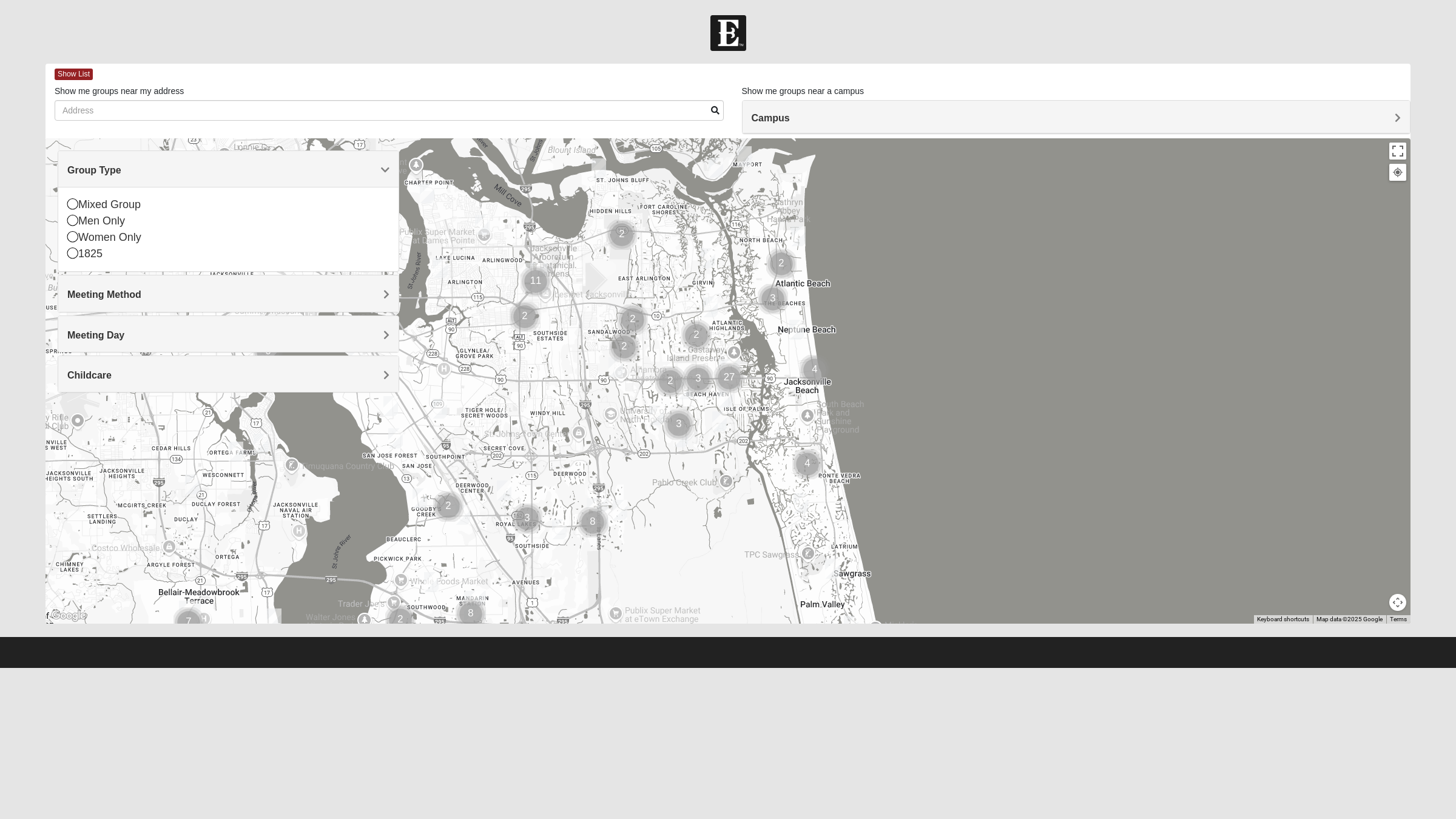
click at [71, 210] on icon at bounding box center [72, 203] width 11 height 11
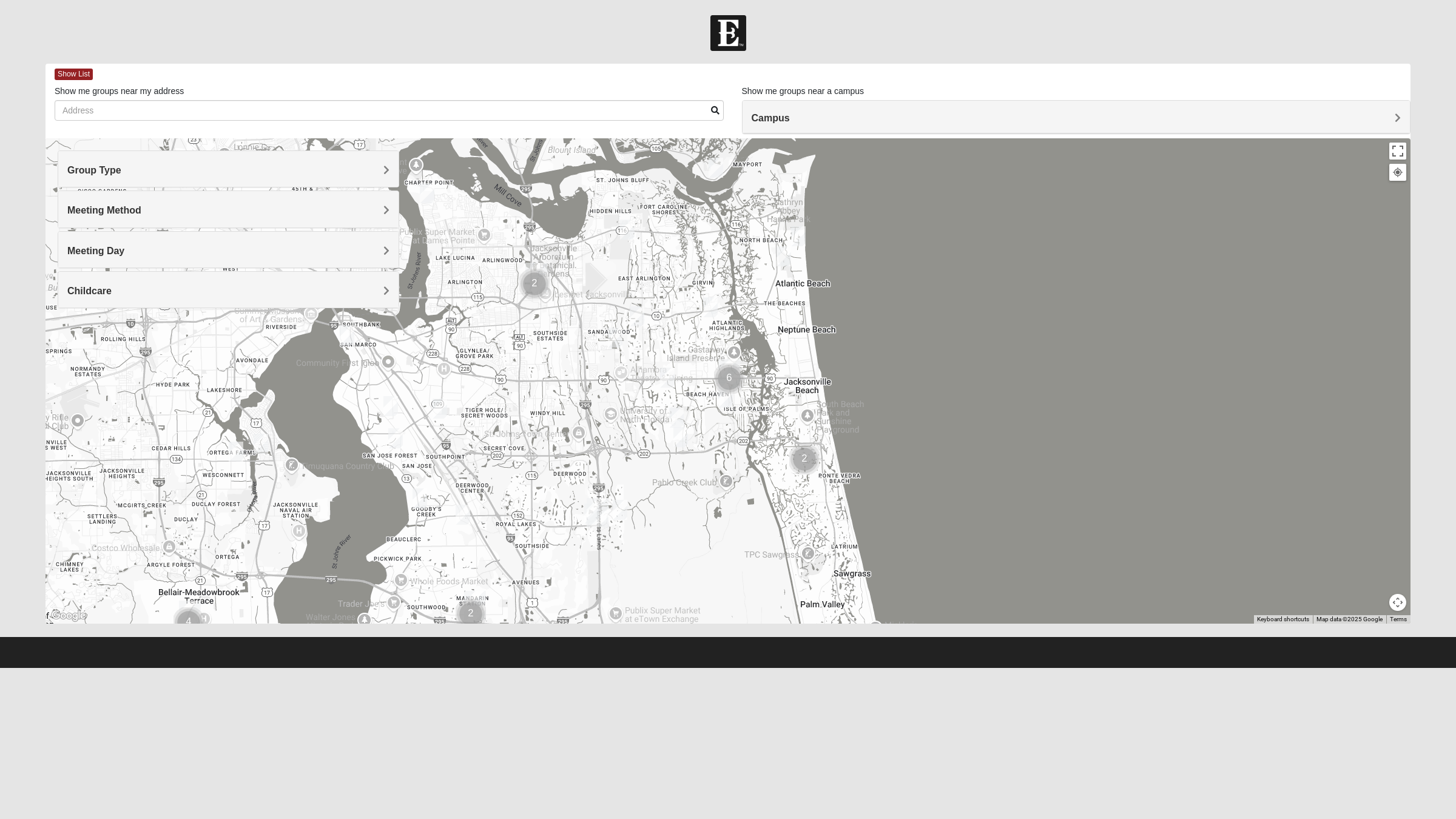
click at [141, 214] on span "Meeting Method" at bounding box center [104, 210] width 74 height 11
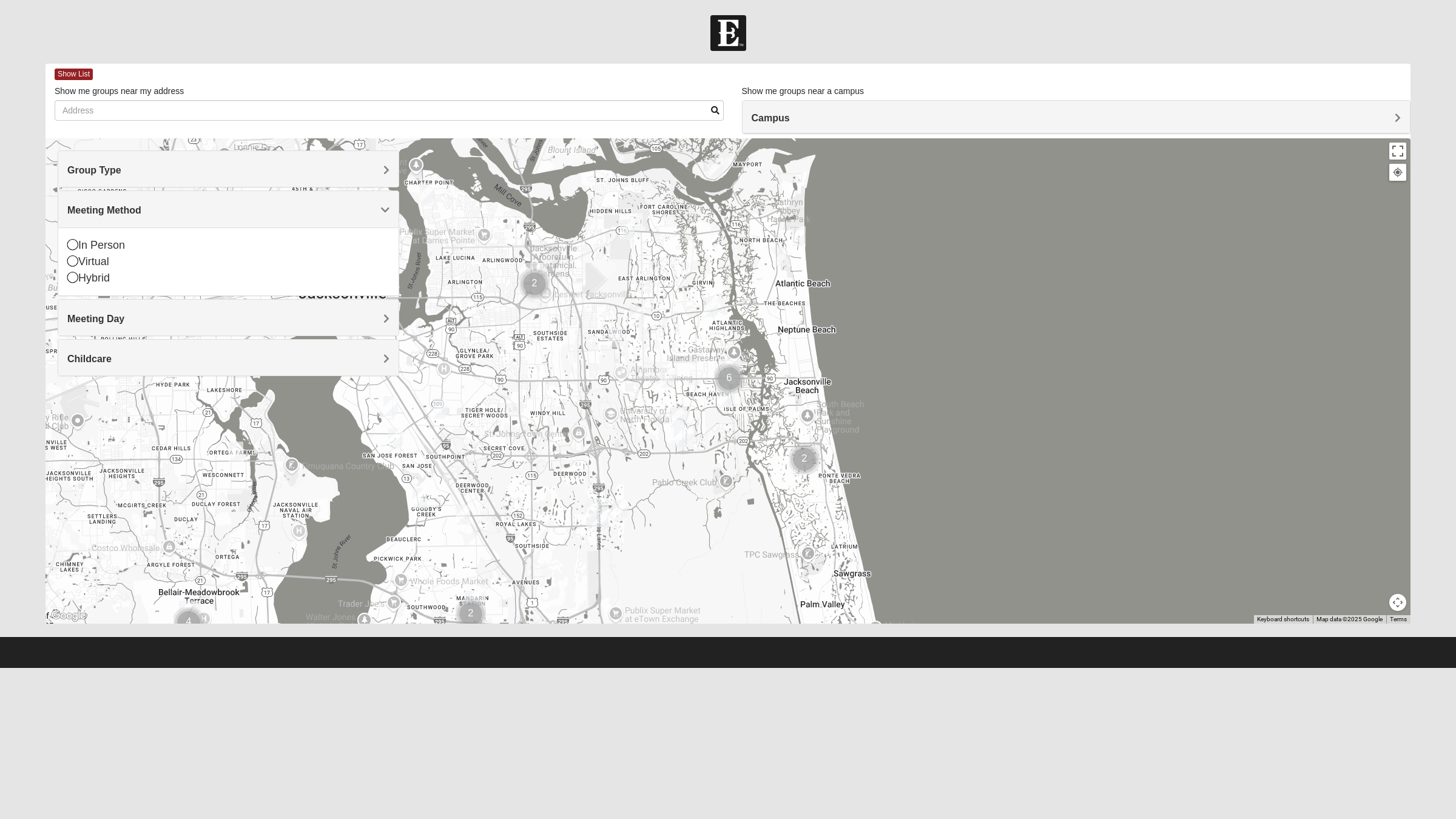
click at [375, 216] on h4 "Meeting Method" at bounding box center [228, 211] width 322 height 12
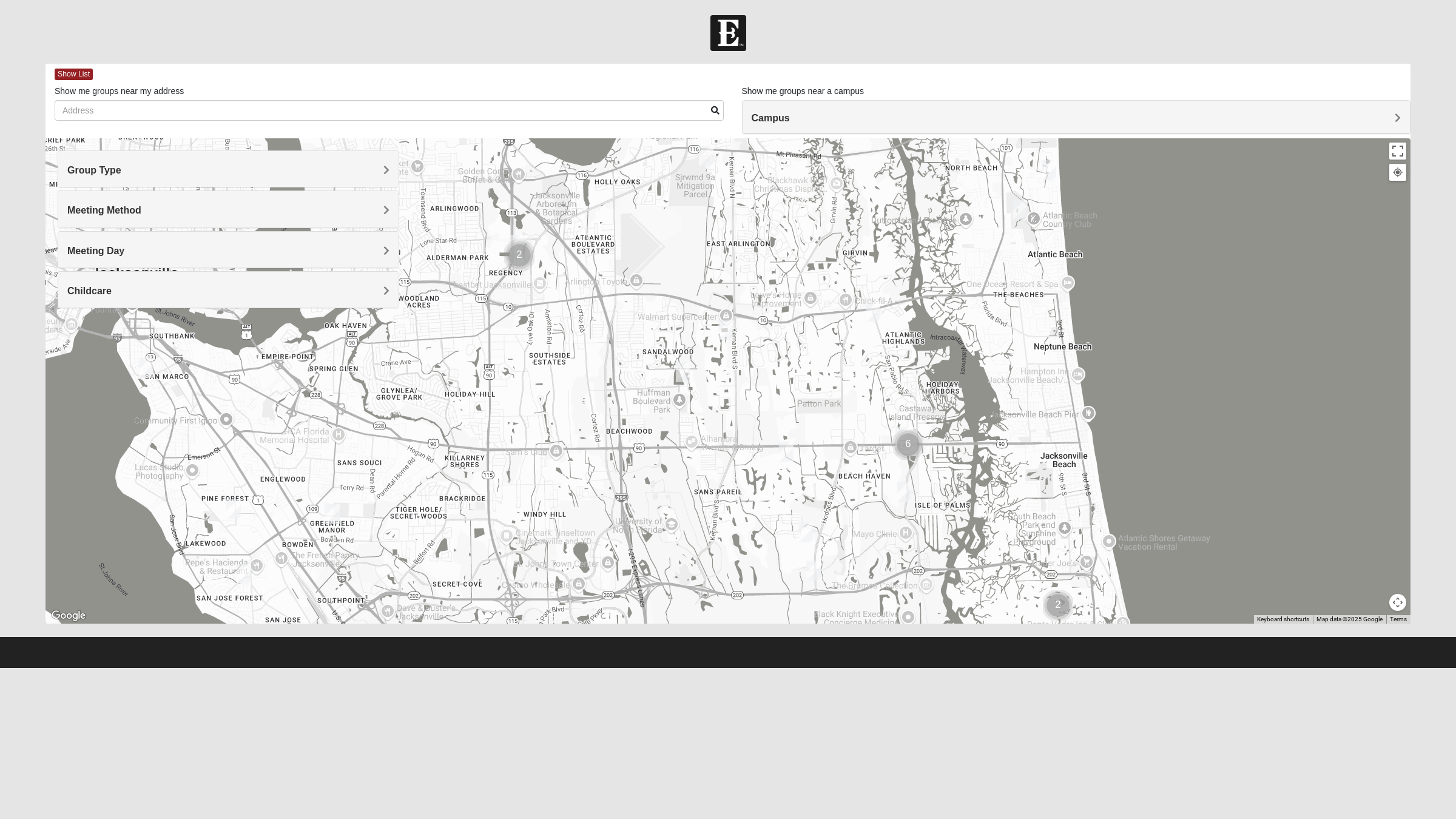
click at [724, 330] on img "Mixed Maytum 32224" at bounding box center [726, 330] width 24 height 30
click at [680, 378] on img "Mixed Davis 32246" at bounding box center [682, 372] width 24 height 30
click at [707, 159] on img "Mixed Vilagi 32225" at bounding box center [705, 156] width 24 height 30
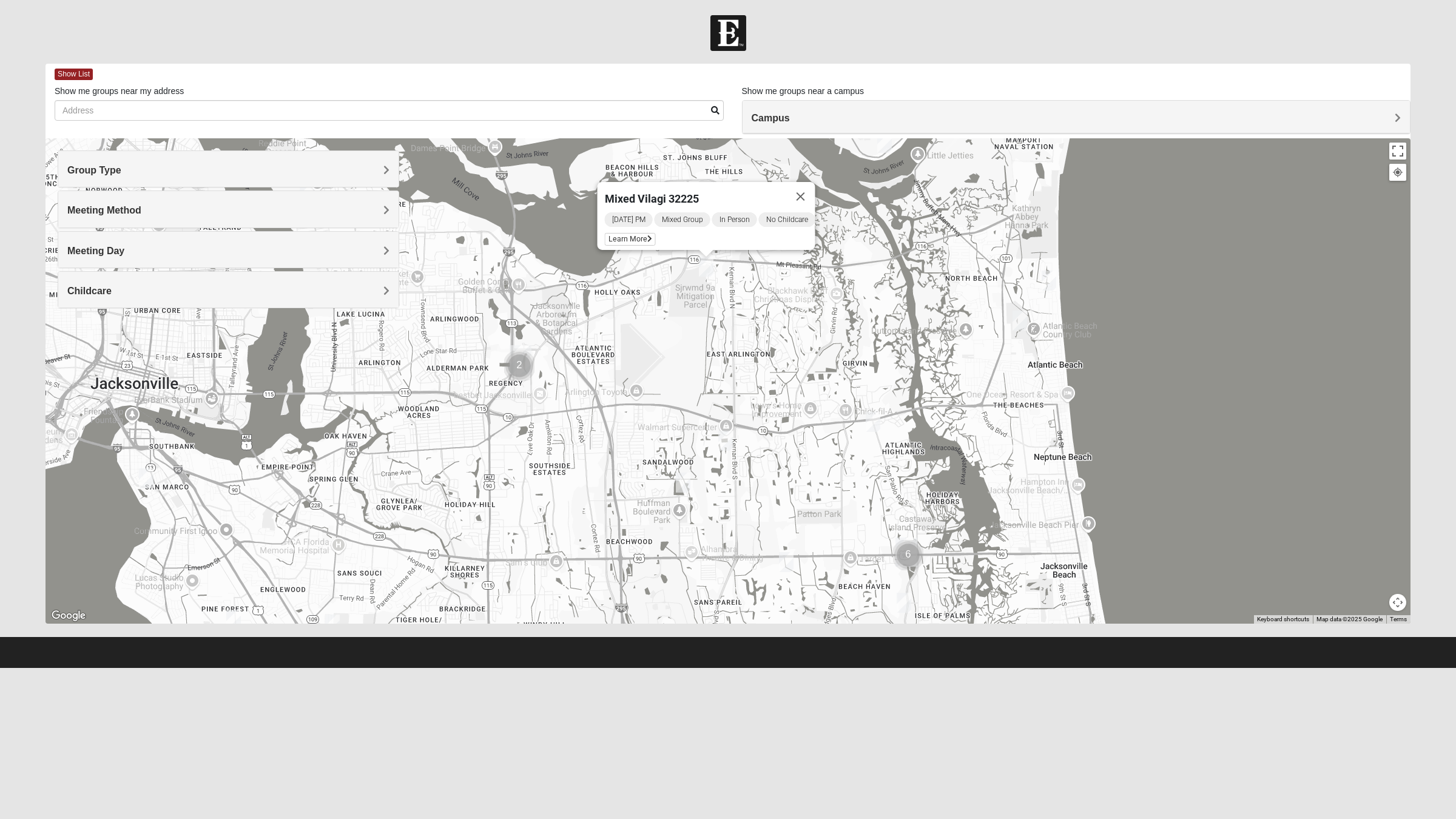
click at [869, 420] on img "Mixed Luehring 32224" at bounding box center [873, 422] width 24 height 30
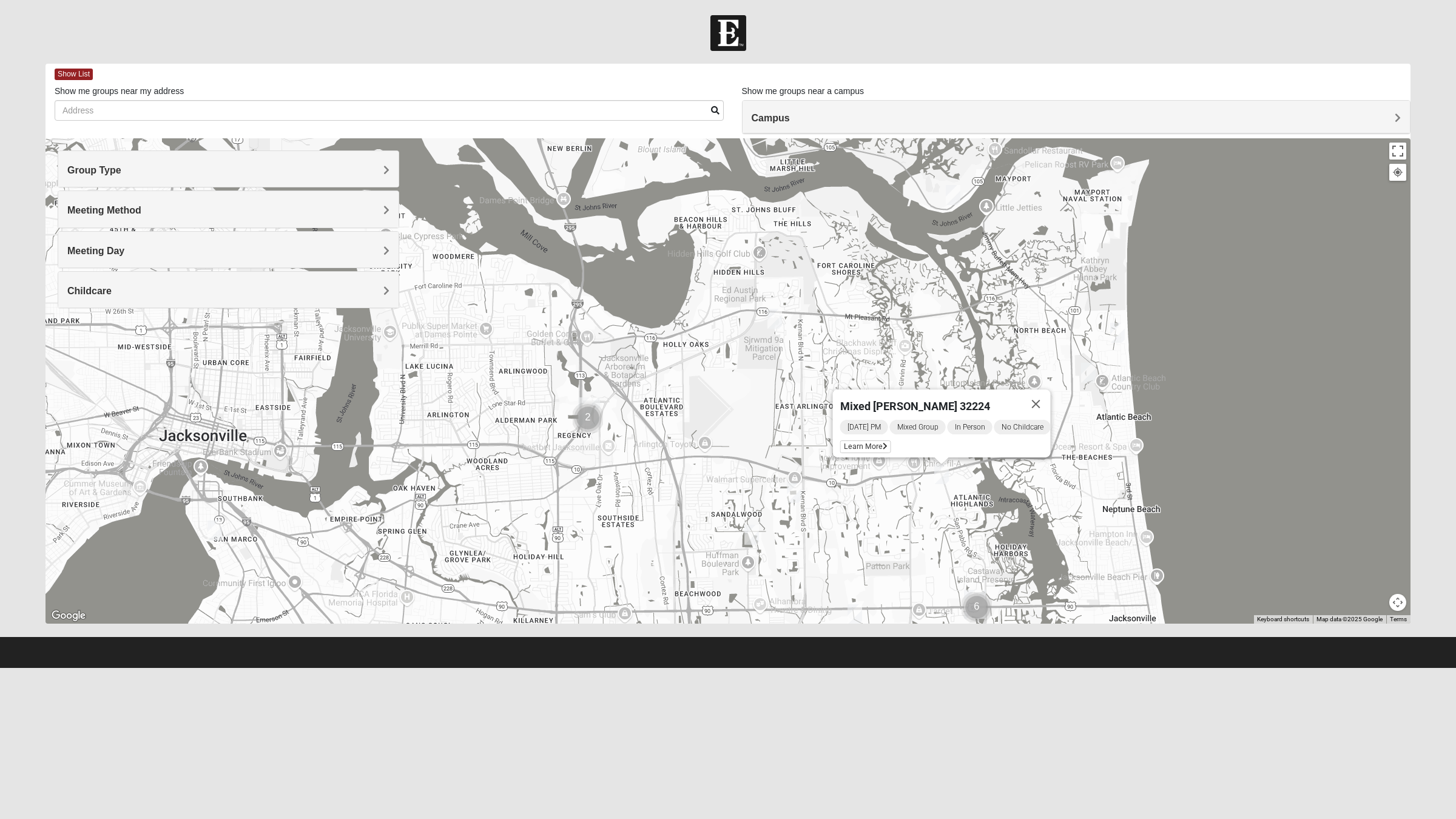
click at [211, 532] on img "Mixed Thompson 32207" at bounding box center [214, 531] width 24 height 30
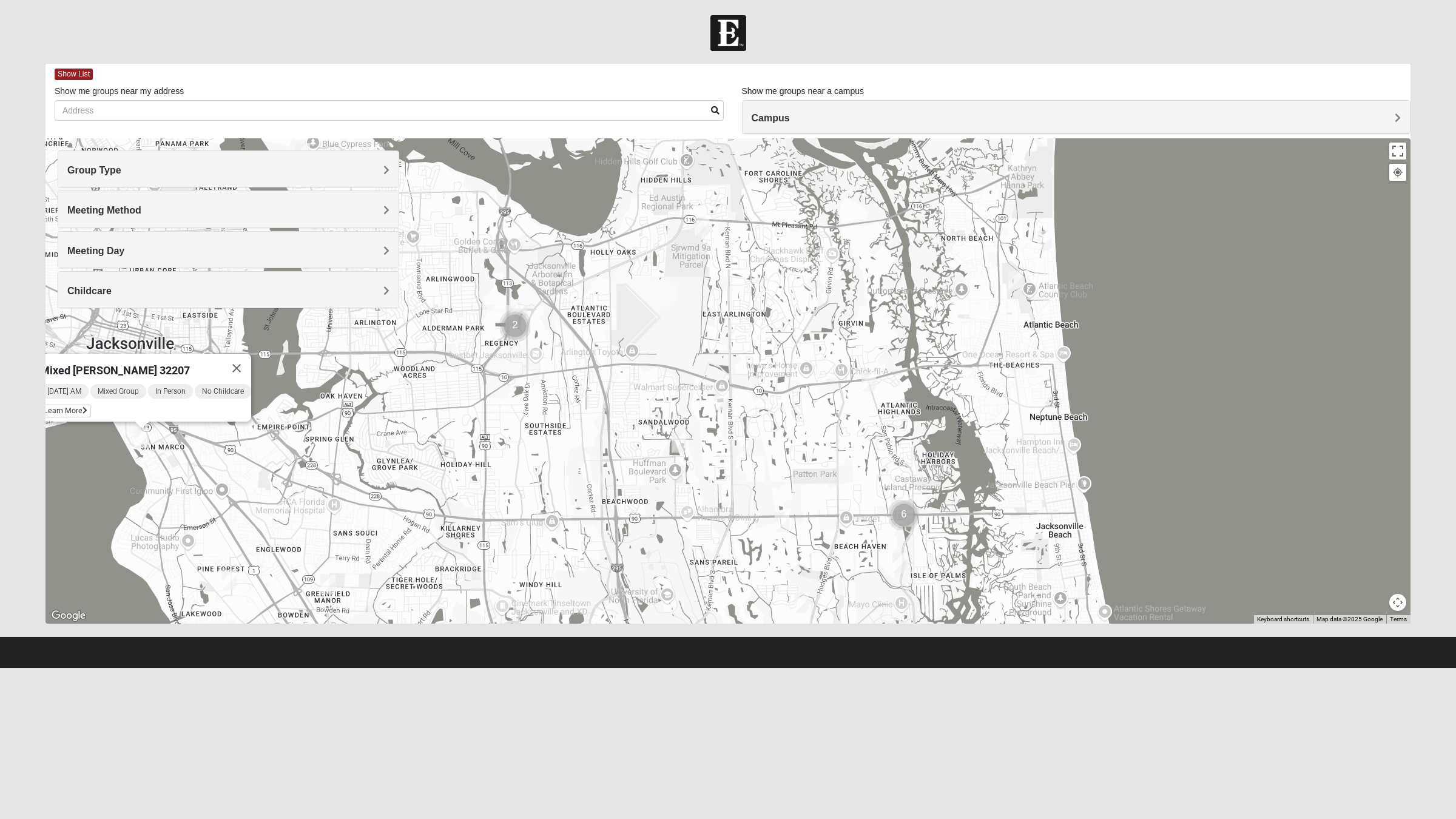
click at [719, 396] on img "Mixed Maytum 32224" at bounding box center [721, 401] width 24 height 30
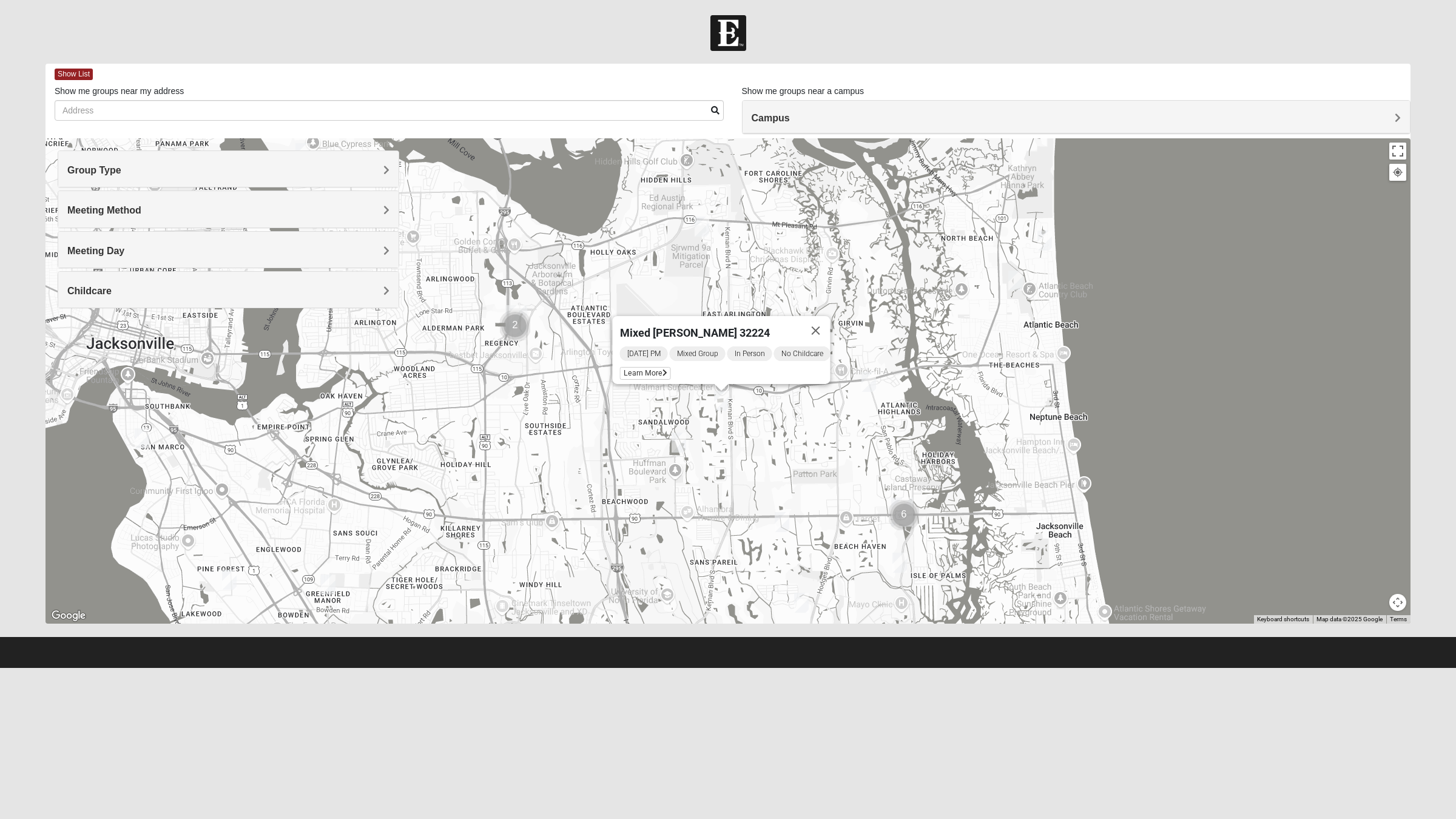
click at [677, 437] on img "Mixed Davis 32246" at bounding box center [679, 442] width 24 height 30
click at [700, 232] on img "Mixed Vilagi 32225" at bounding box center [702, 226] width 24 height 30
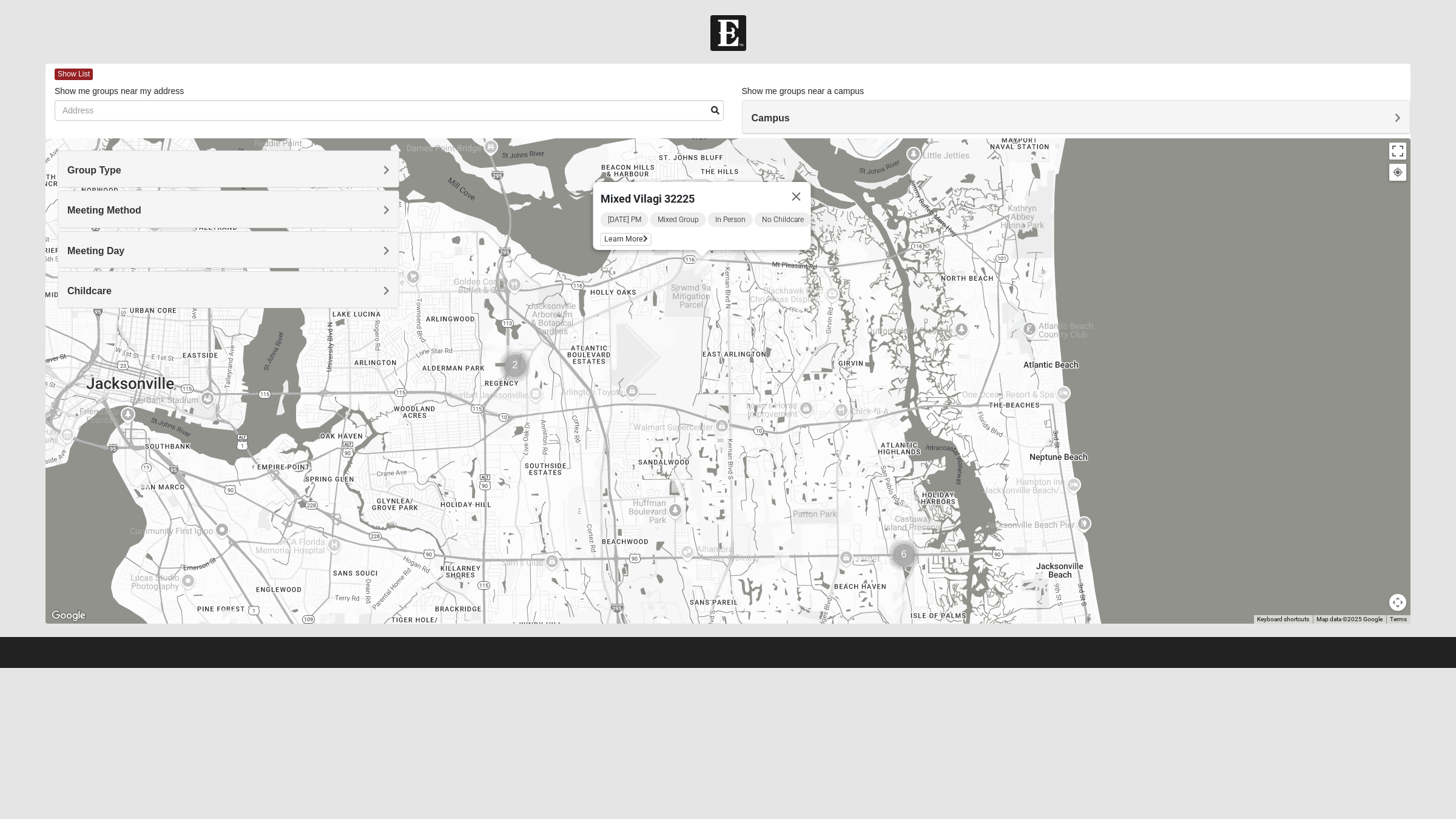
click at [679, 478] on img "Mixed Davis 32246" at bounding box center [679, 483] width 24 height 30
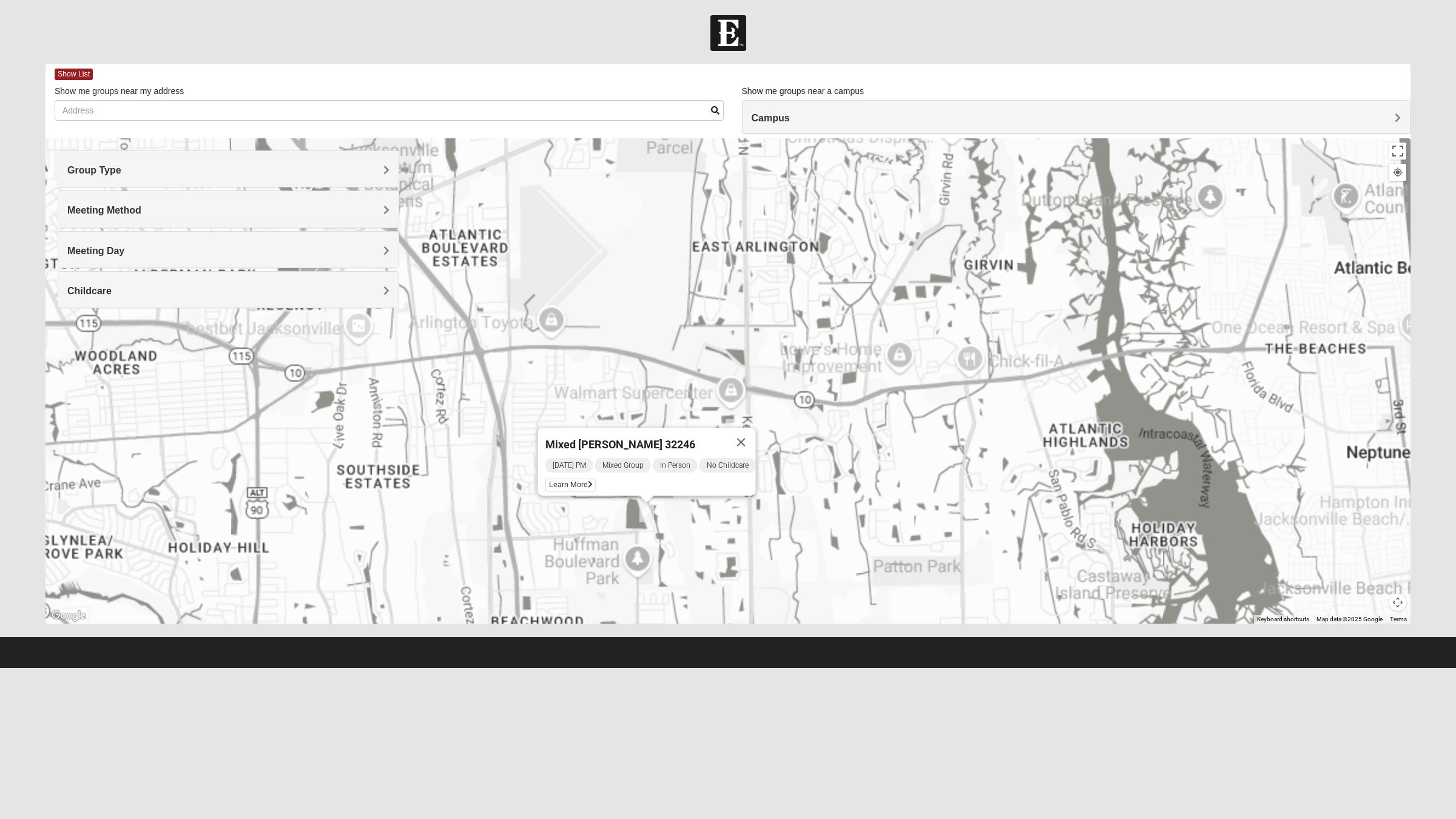
click at [607, 438] on span "Mixed Davis 32246" at bounding box center [621, 444] width 150 height 12
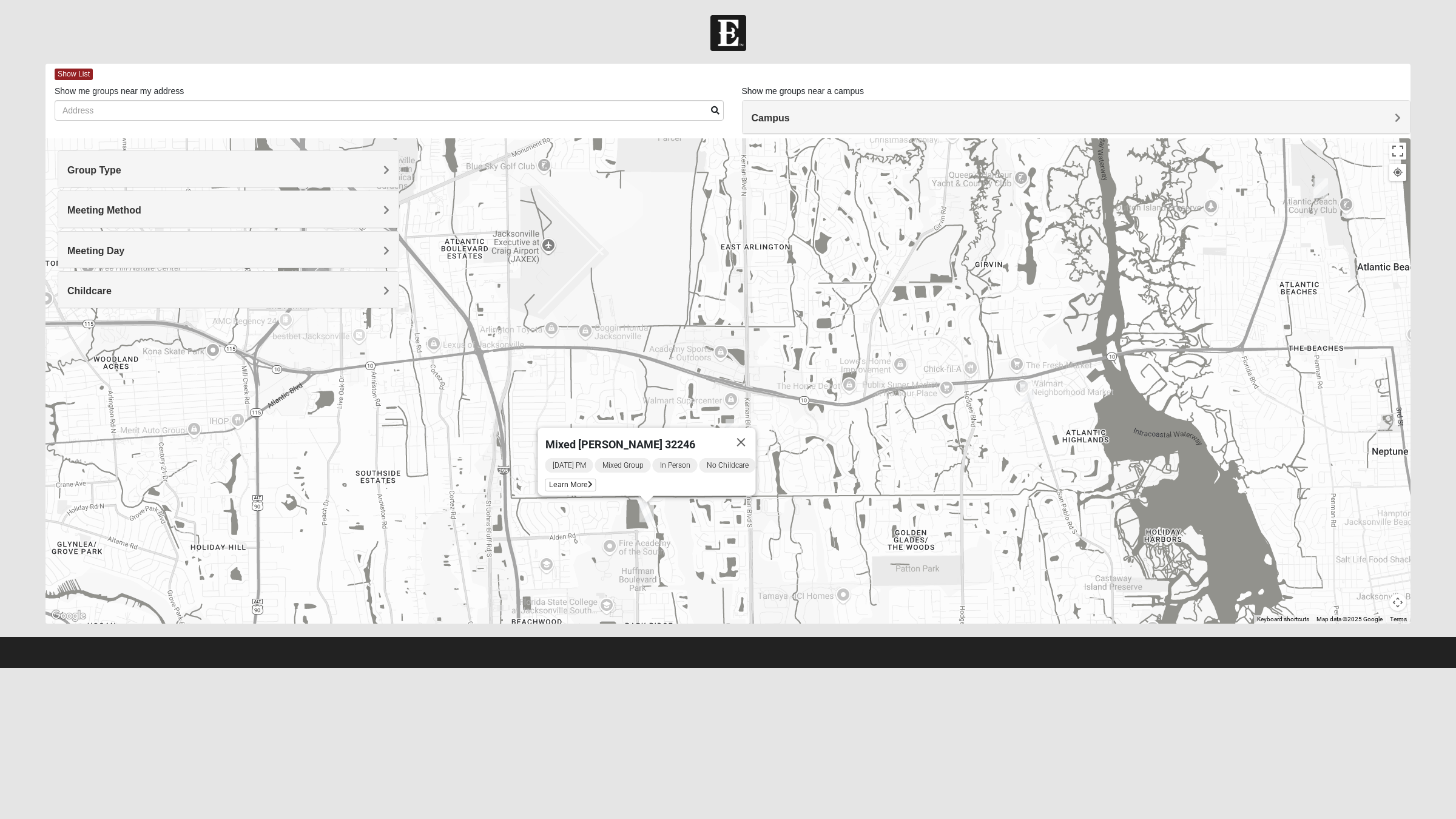
click at [588, 482] on icon at bounding box center [590, 485] width 5 height 8
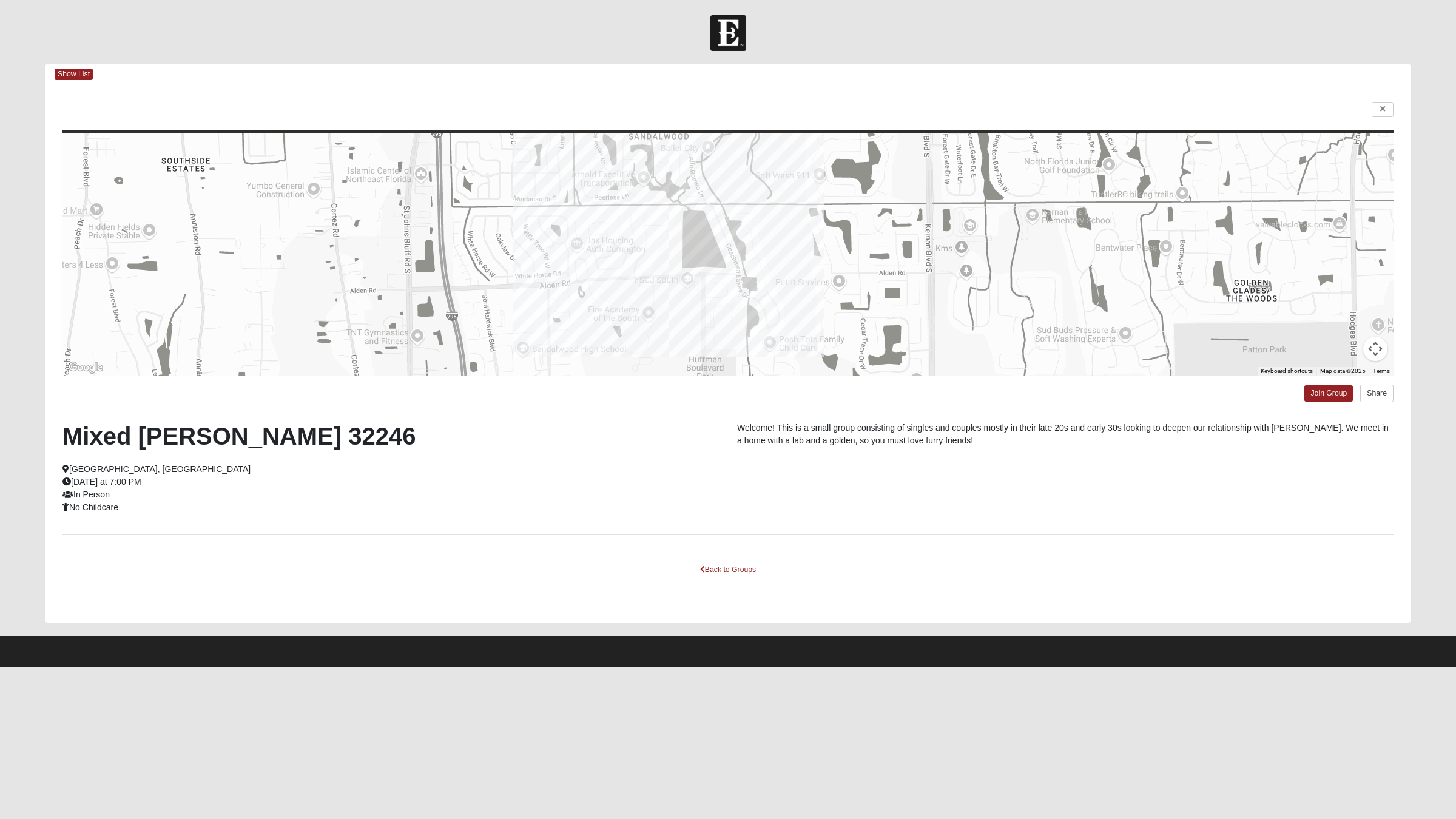
click at [1318, 375] on div "Map Data Map data ©2025" at bounding box center [1343, 371] width 53 height 9
click at [1324, 396] on link "Join Group" at bounding box center [1328, 393] width 49 height 16
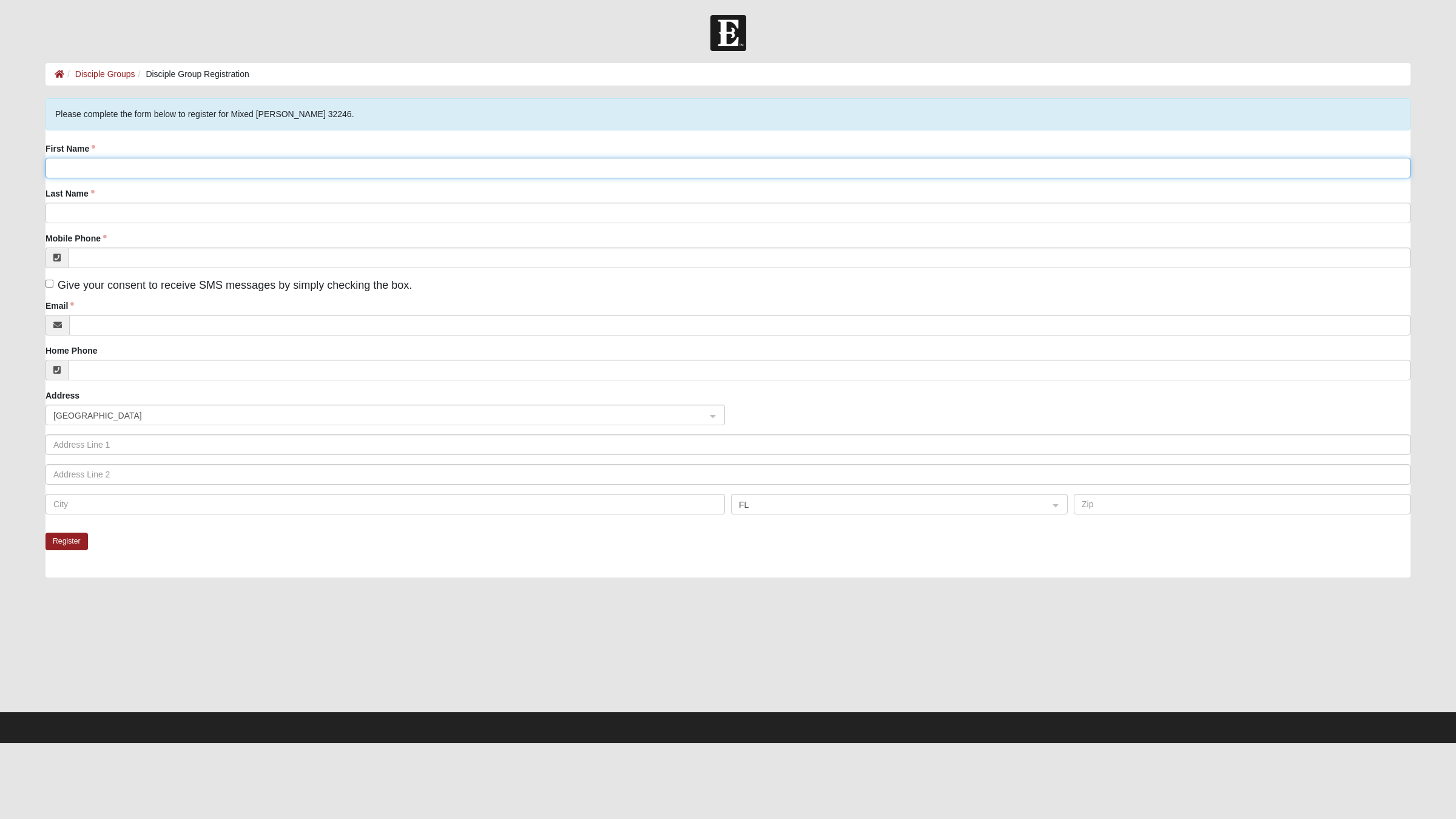
click at [65, 169] on input "First Name" at bounding box center [728, 167] width 1366 height 20
click input "submit" at bounding box center [0, 0] width 0 height 0
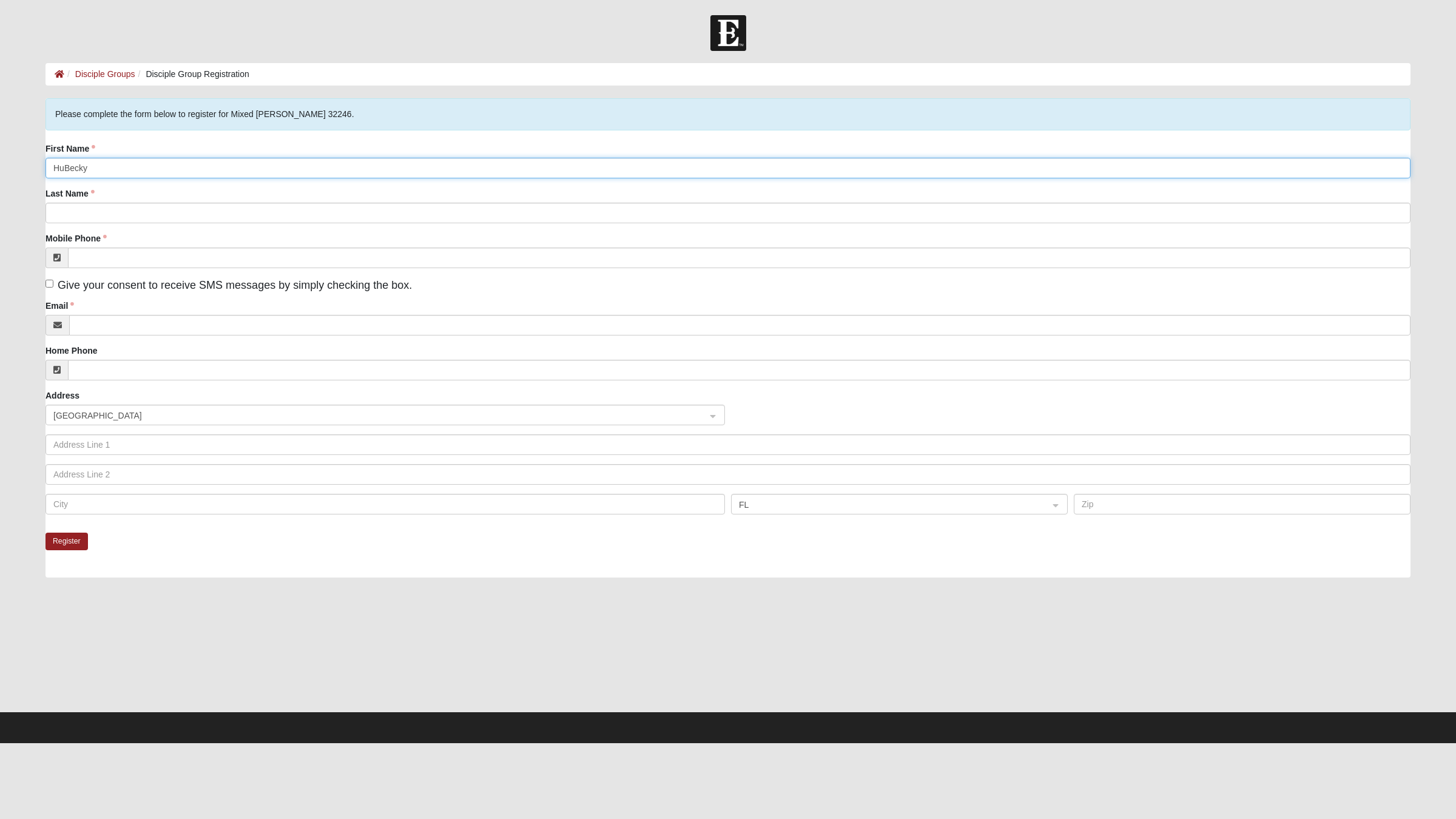
click input "submit" at bounding box center [0, 0] width 0 height 0
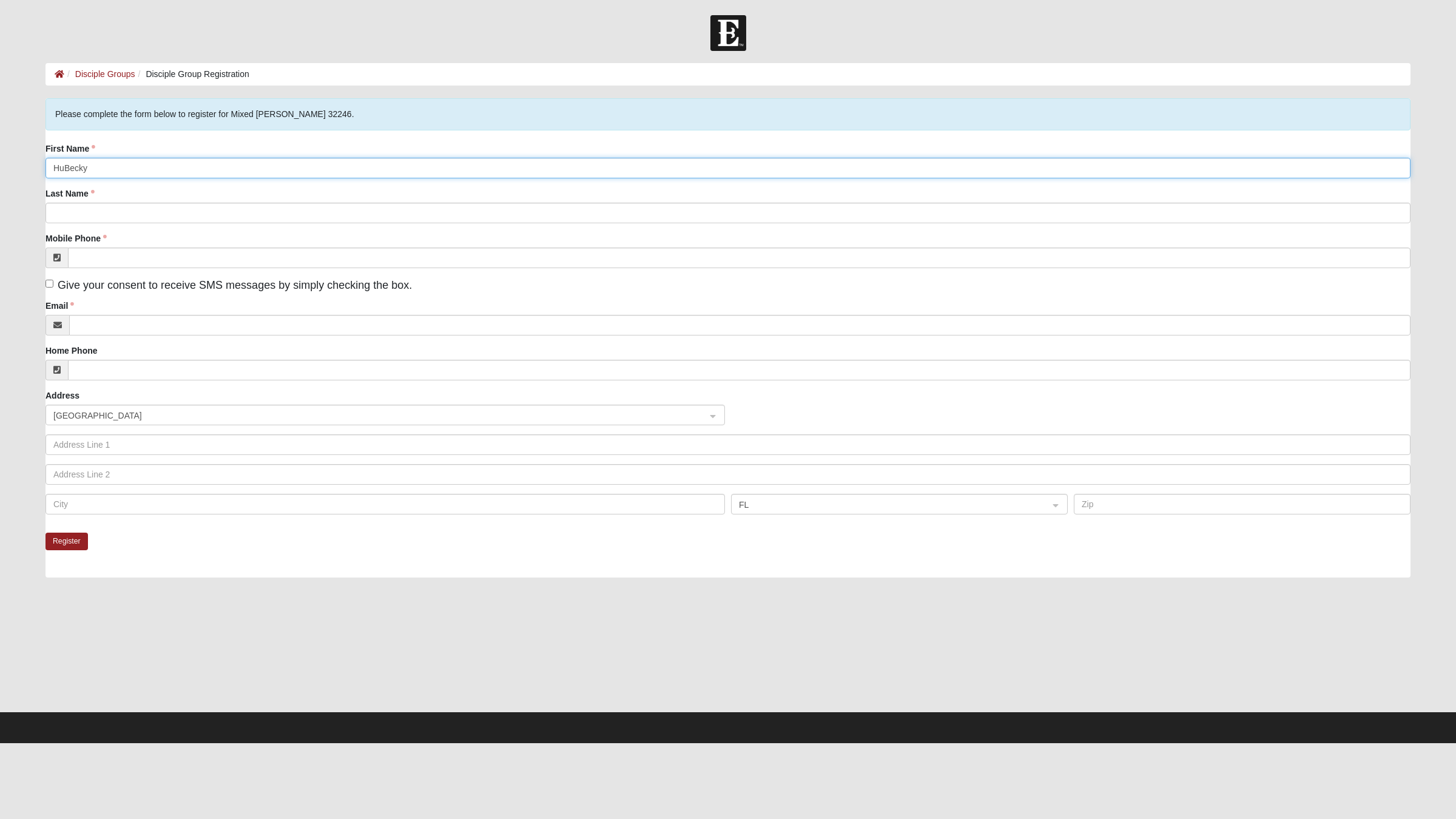
click input "submit" at bounding box center [0, 0] width 0 height 0
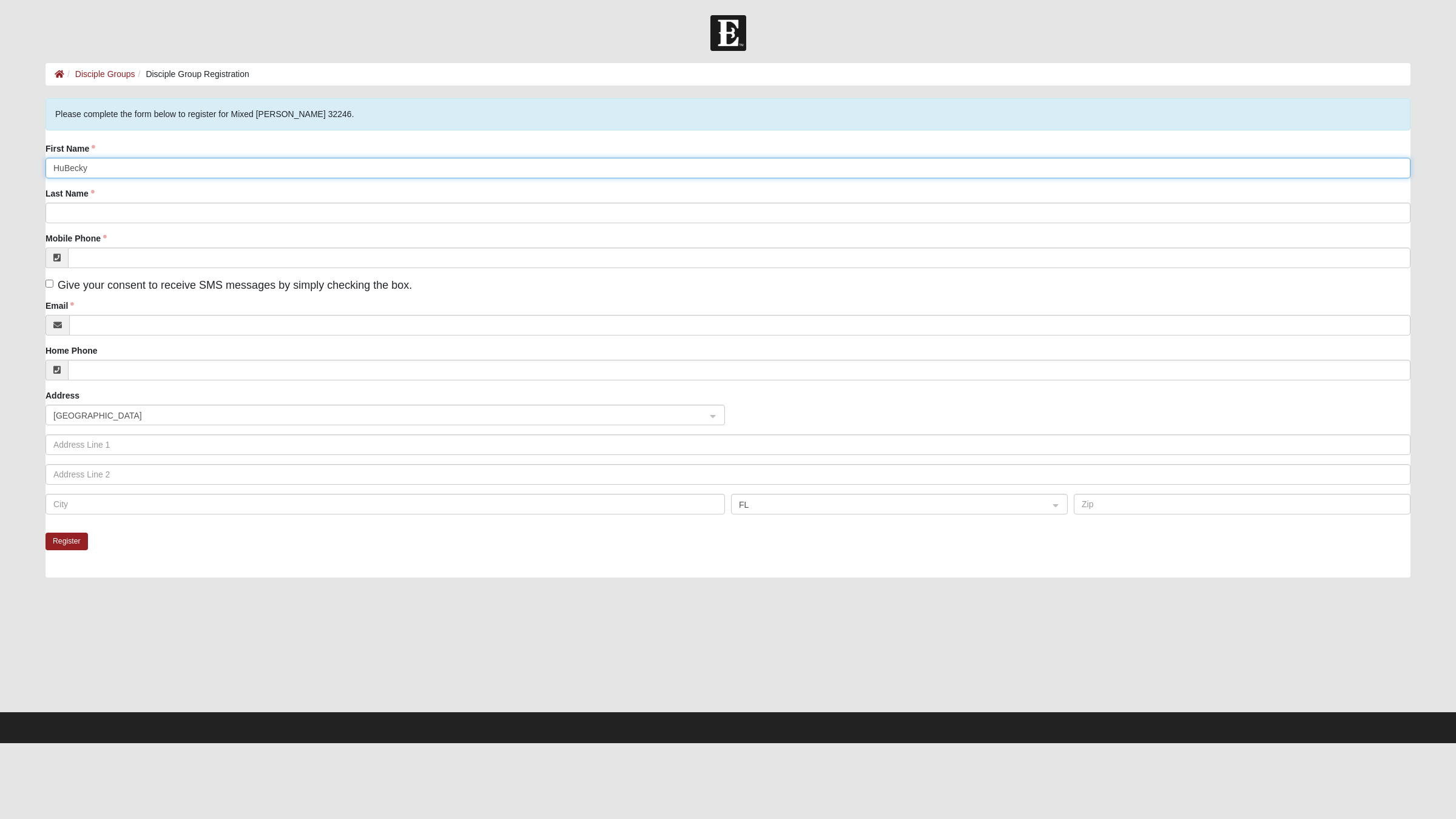
click input "submit" at bounding box center [0, 0] width 0 height 0
type input "H"
click input "submit" at bounding box center [0, 0] width 0 height 0
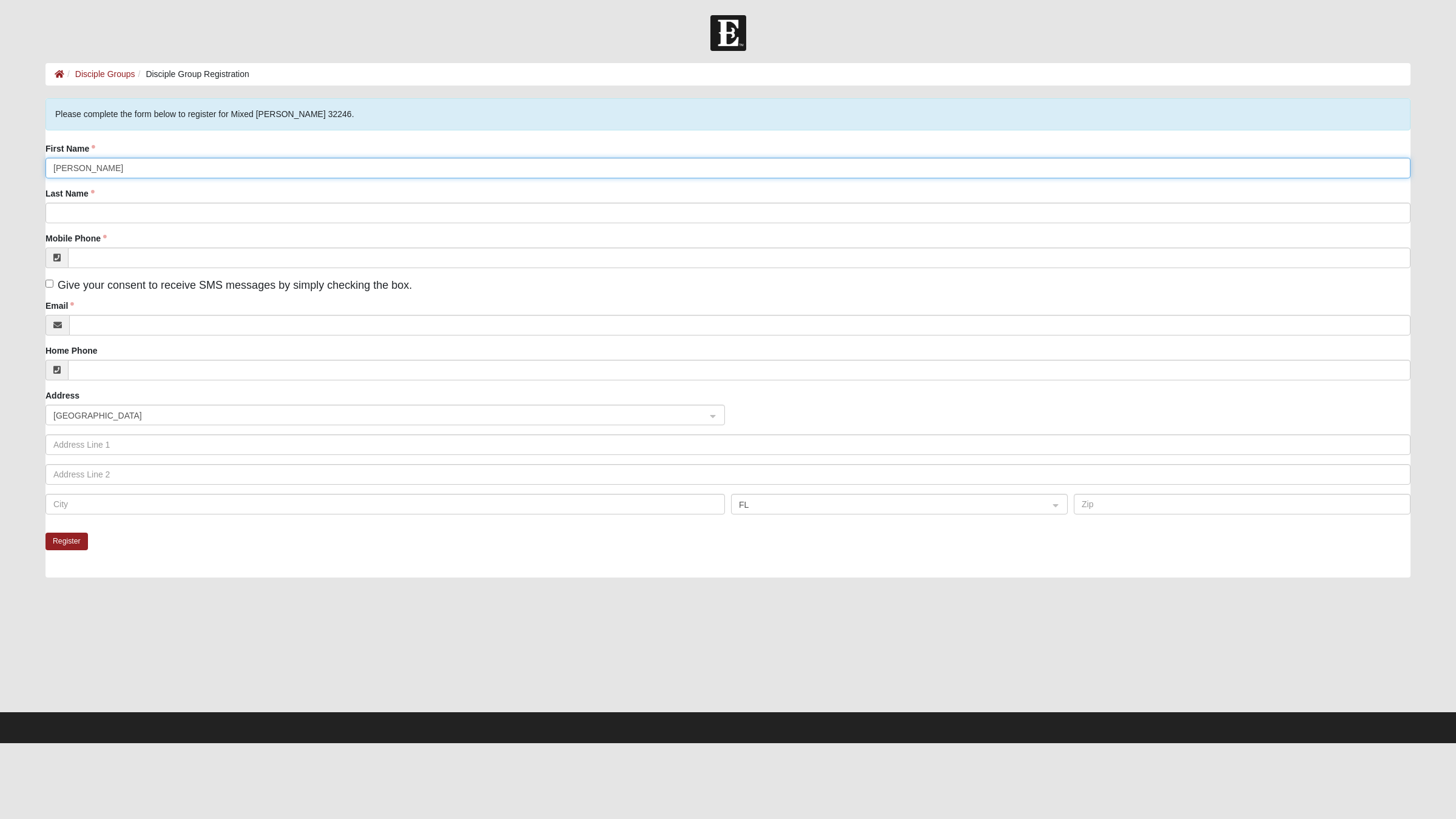
click input "submit" at bounding box center [0, 0] width 0 height 0
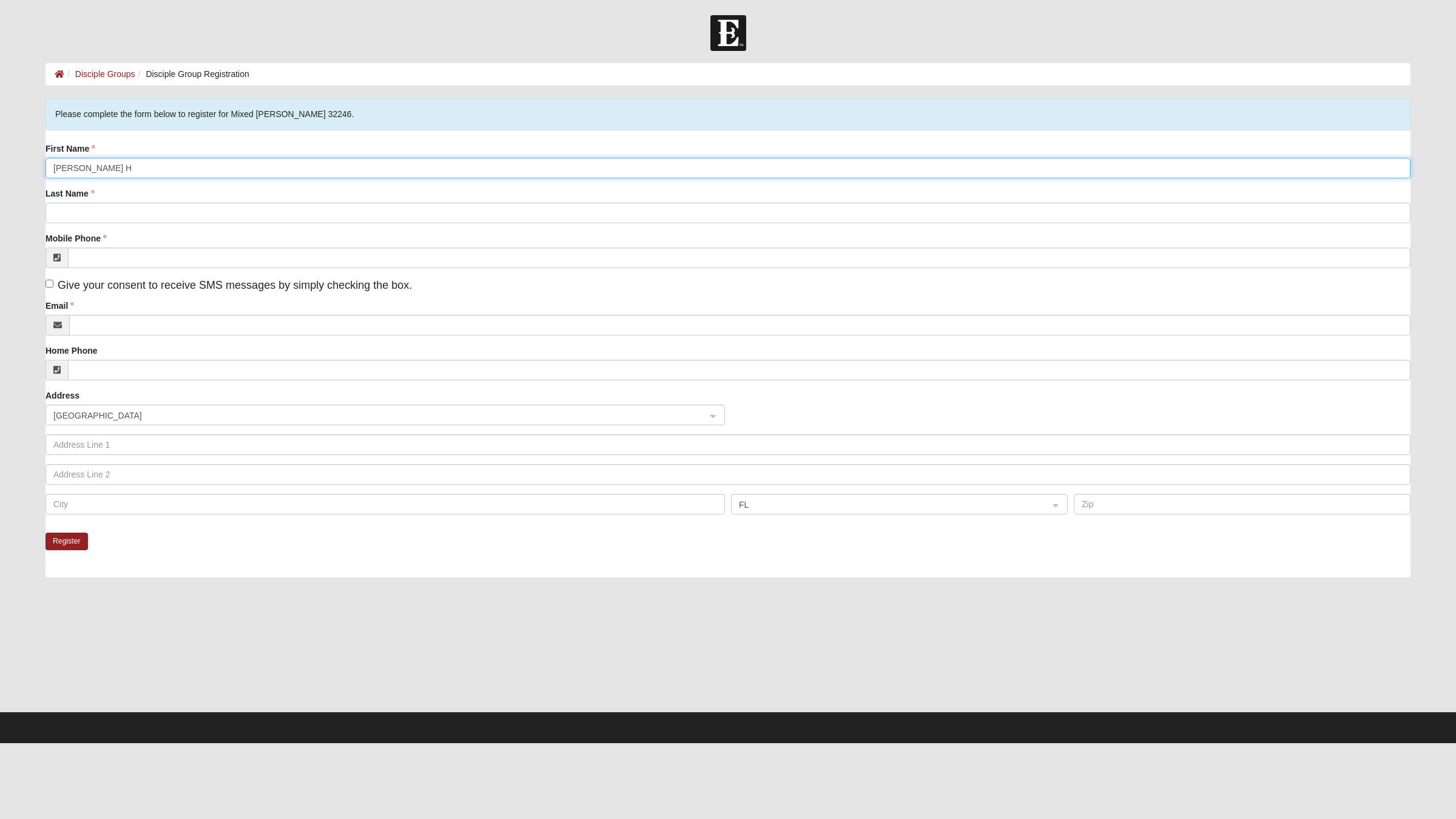
click input "submit" at bounding box center [0, 0] width 0 height 0
type input "[PERSON_NAME]"
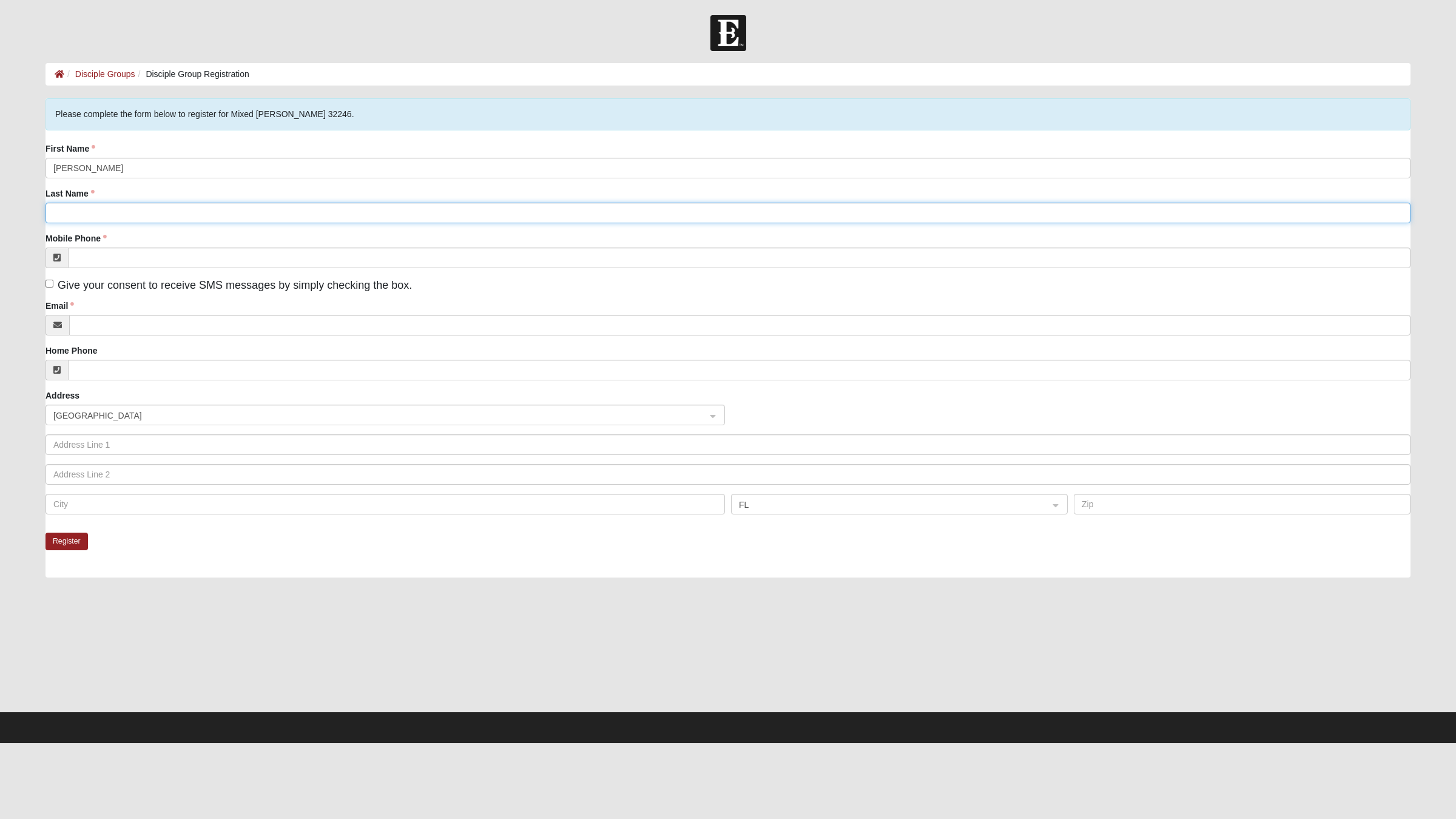
click at [105, 213] on input "Last Name" at bounding box center [728, 212] width 1366 height 20
type input "[PERSON_NAME]"
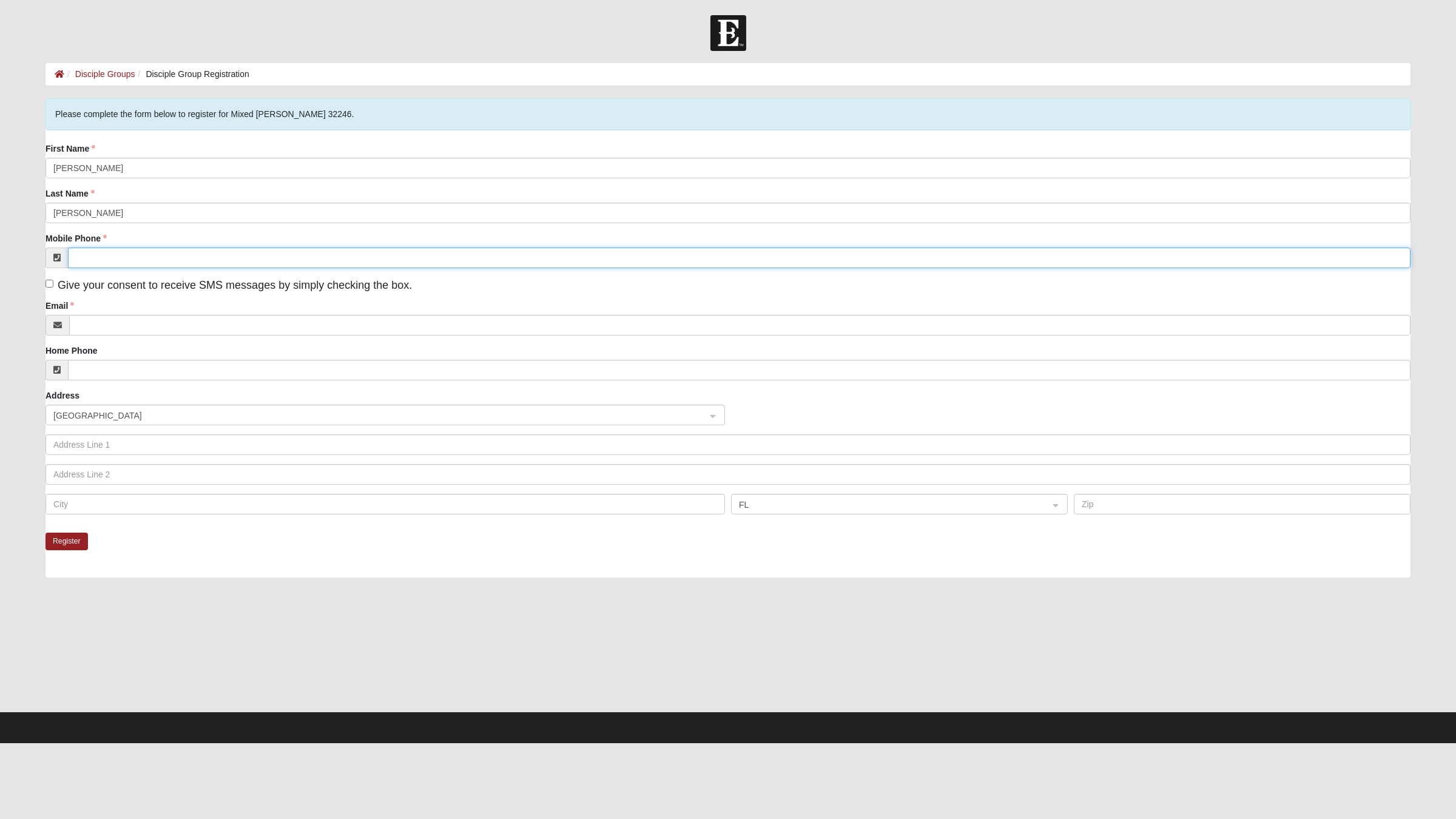
click at [126, 259] on input "Mobile Phone" at bounding box center [739, 258] width 1343 height 20
type input "[PHONE_NUMBER]"
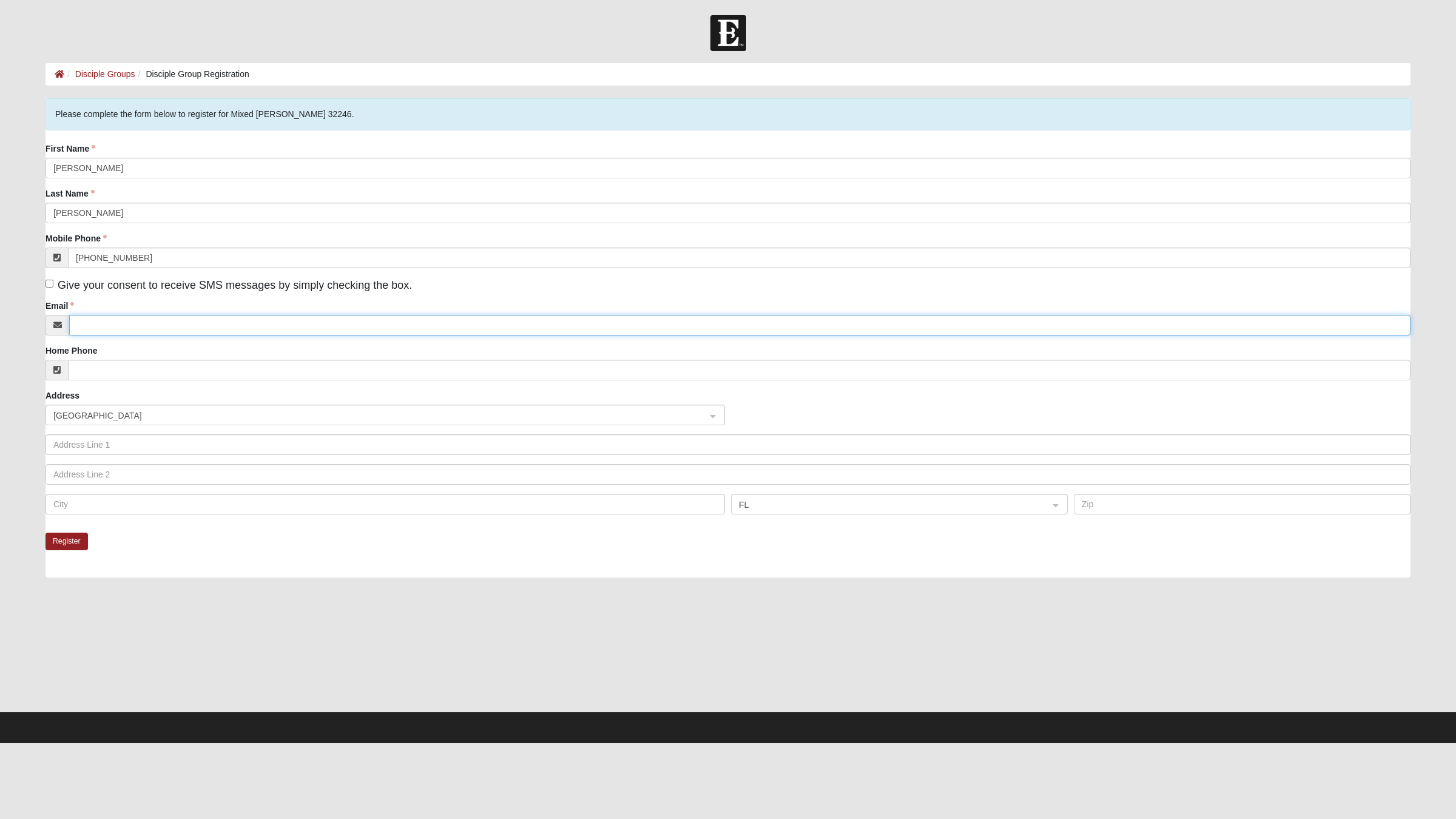
click at [151, 325] on input "Email" at bounding box center [740, 325] width 1342 height 20
type input "[EMAIL_ADDRESS][DOMAIN_NAME]"
click at [144, 371] on input "Home Phone" at bounding box center [739, 369] width 1343 height 20
click at [169, 414] on span "[GEOGRAPHIC_DATA]" at bounding box center [375, 416] width 642 height 13
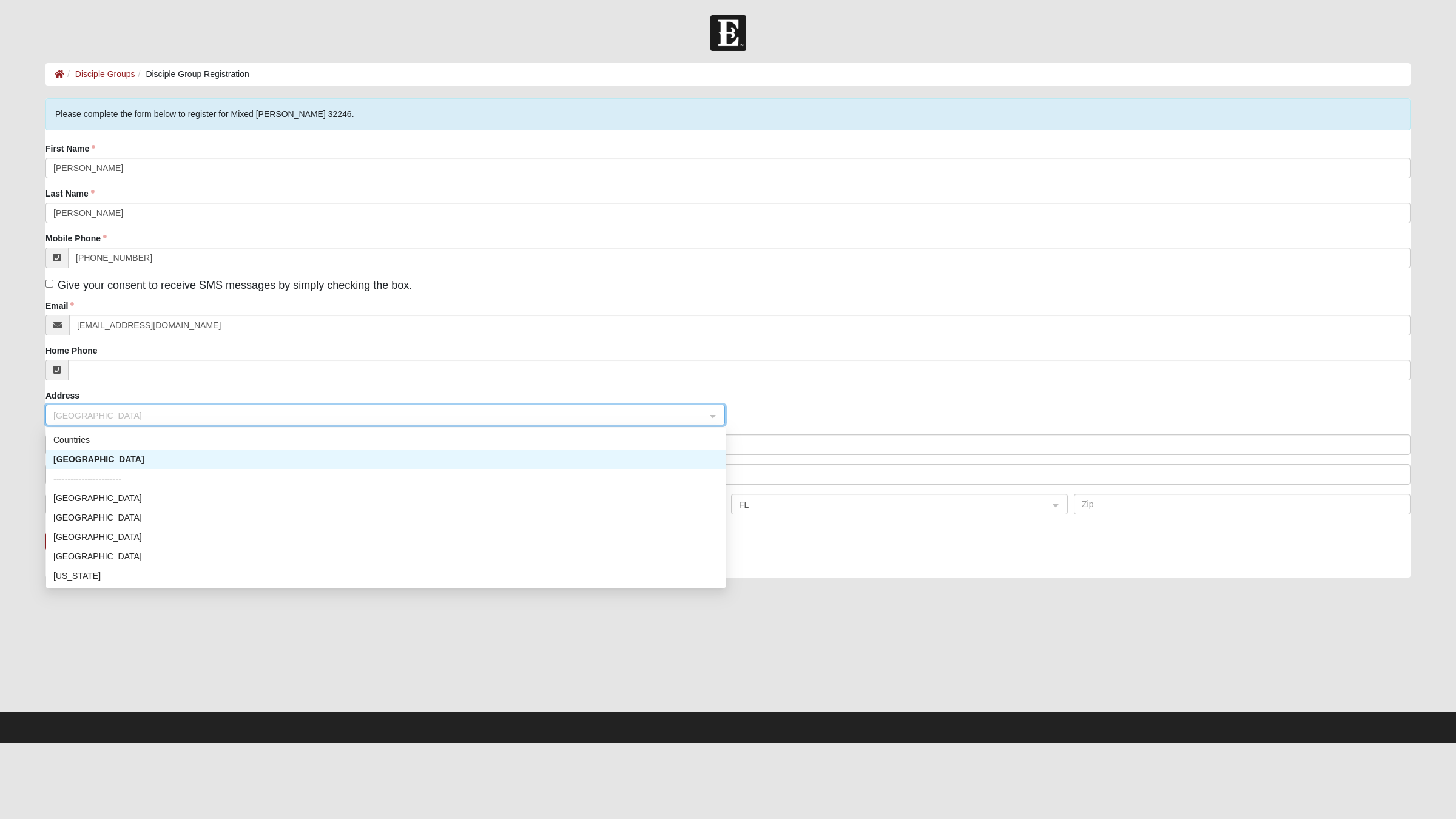
click at [141, 446] on div "Countries" at bounding box center [386, 440] width 665 height 13
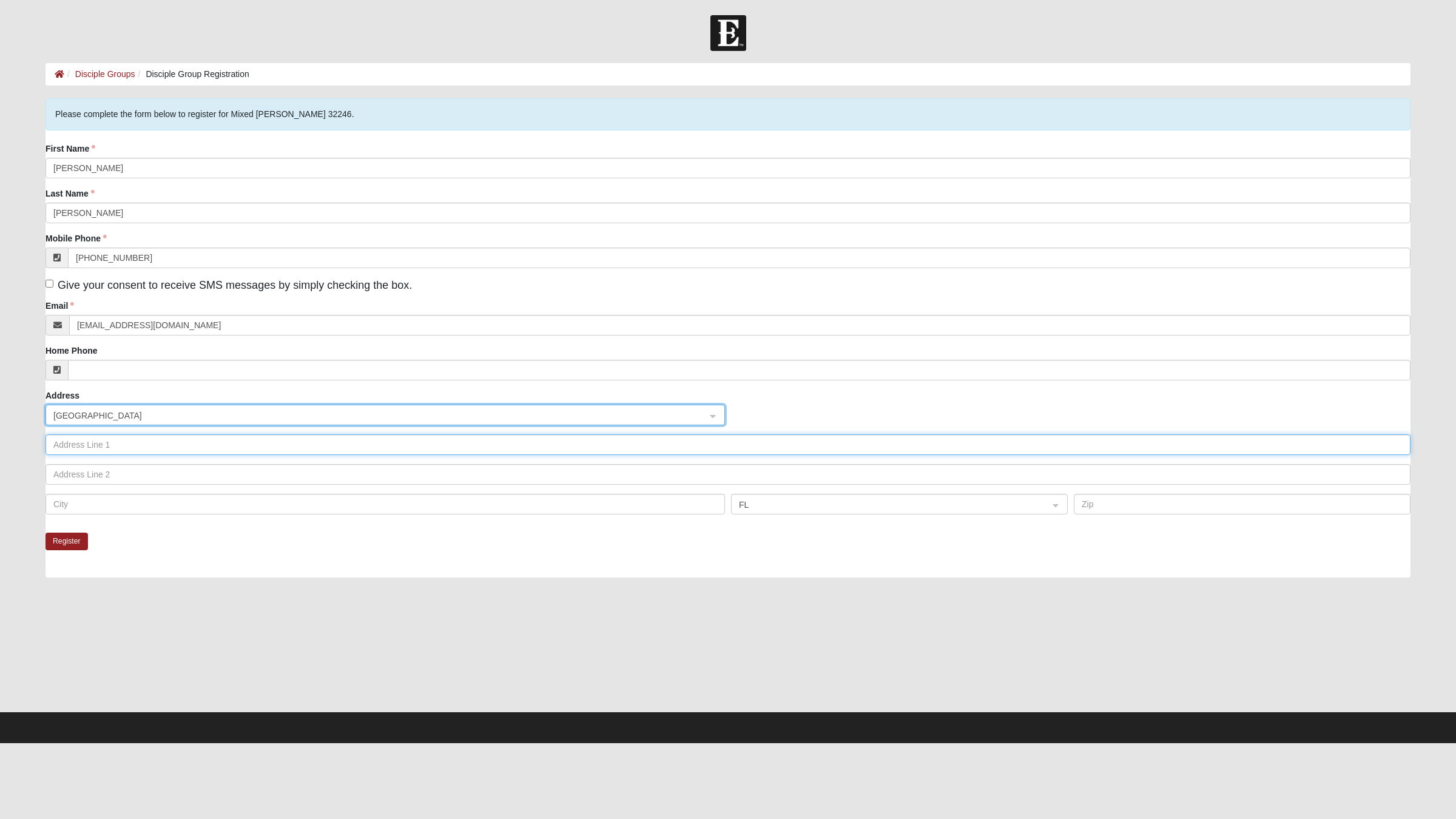
click at [140, 447] on input "text" at bounding box center [728, 444] width 1366 height 20
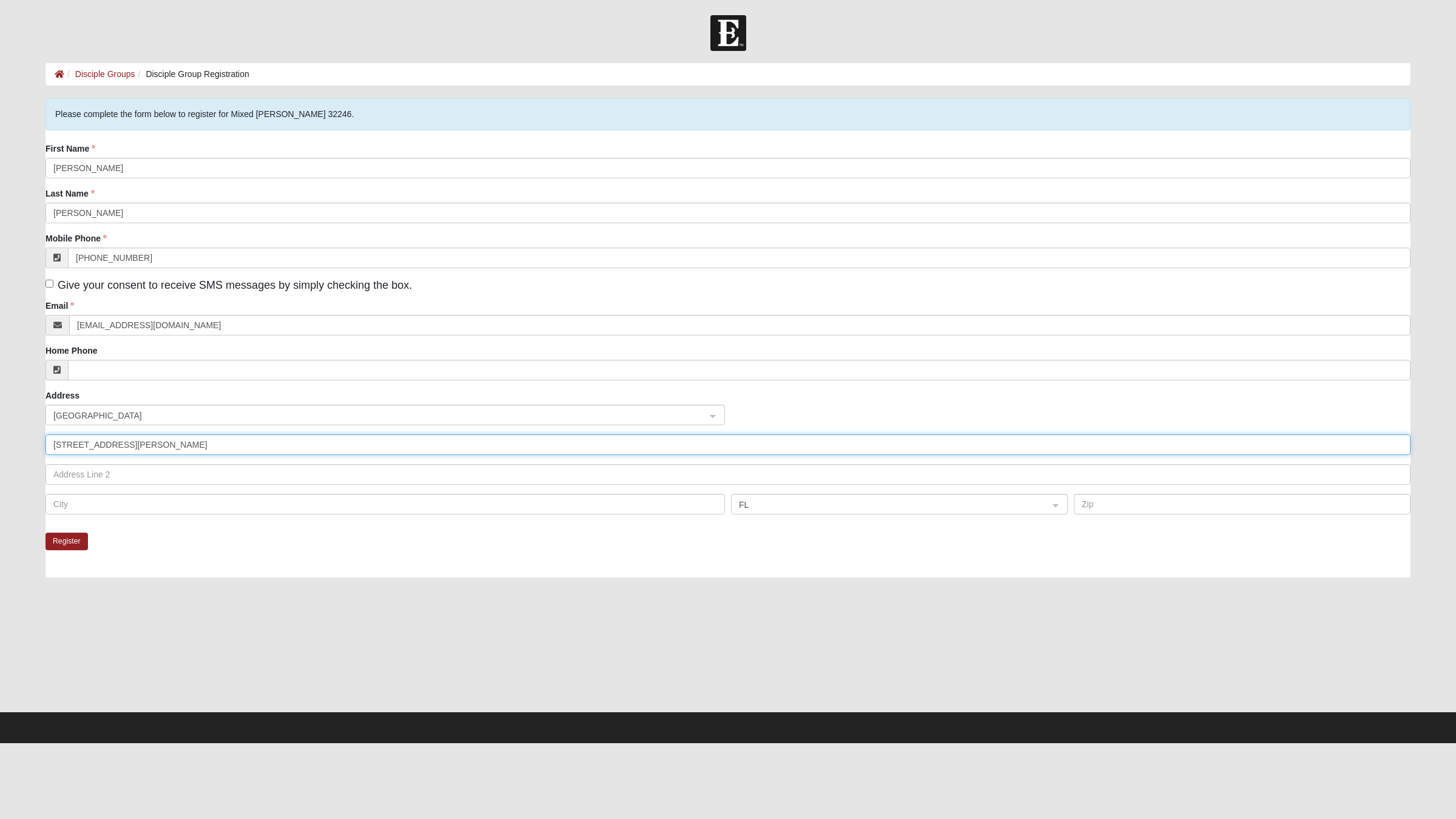
type input "[STREET_ADDRESS][PERSON_NAME]"
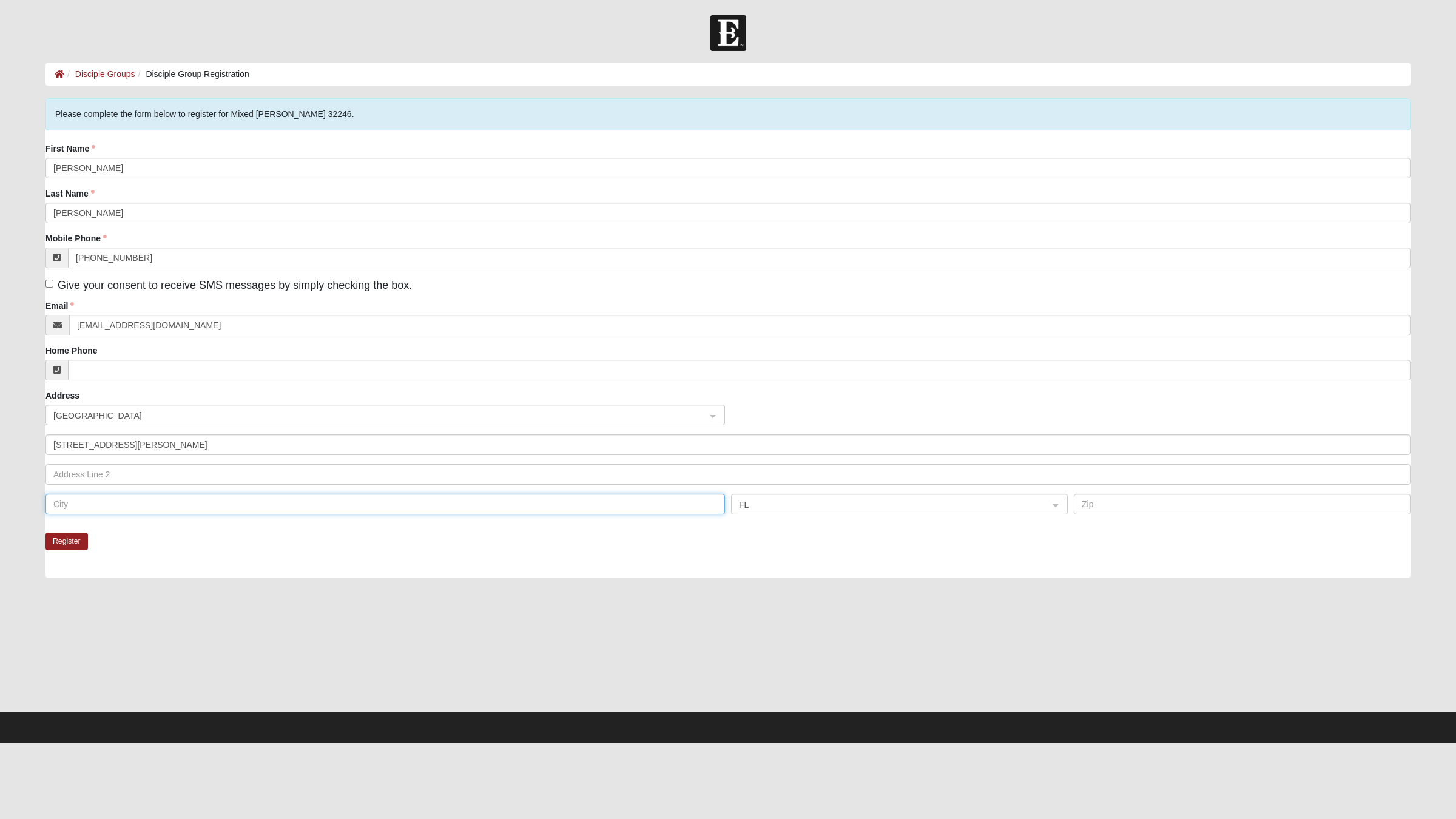
click at [142, 504] on input "text" at bounding box center [384, 504] width 679 height 20
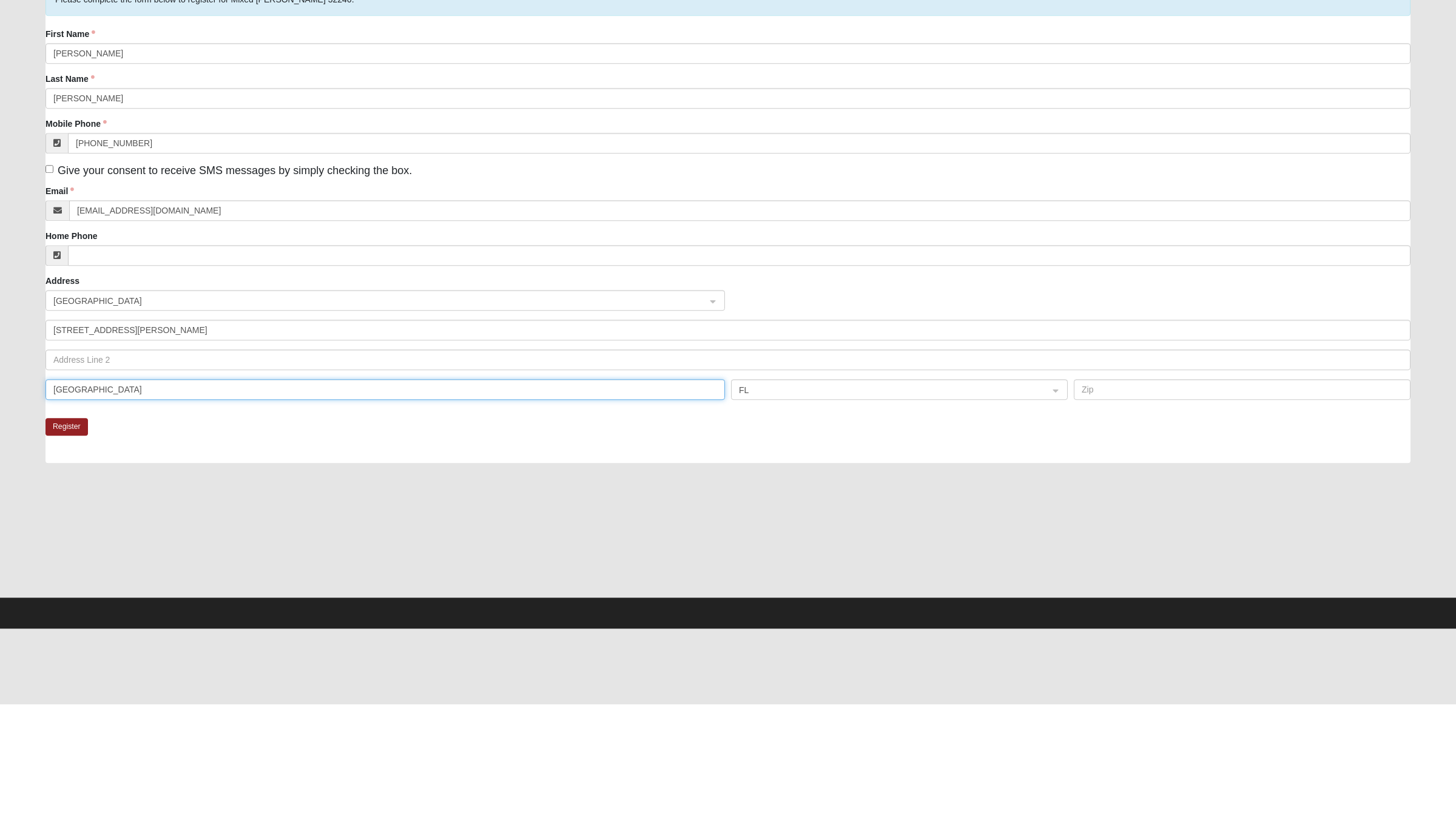
type input "[GEOGRAPHIC_DATA]"
click at [1125, 505] on input "text" at bounding box center [1243, 504] width 336 height 20
type input "32246"
click at [70, 540] on button "Register" at bounding box center [66, 541] width 42 height 17
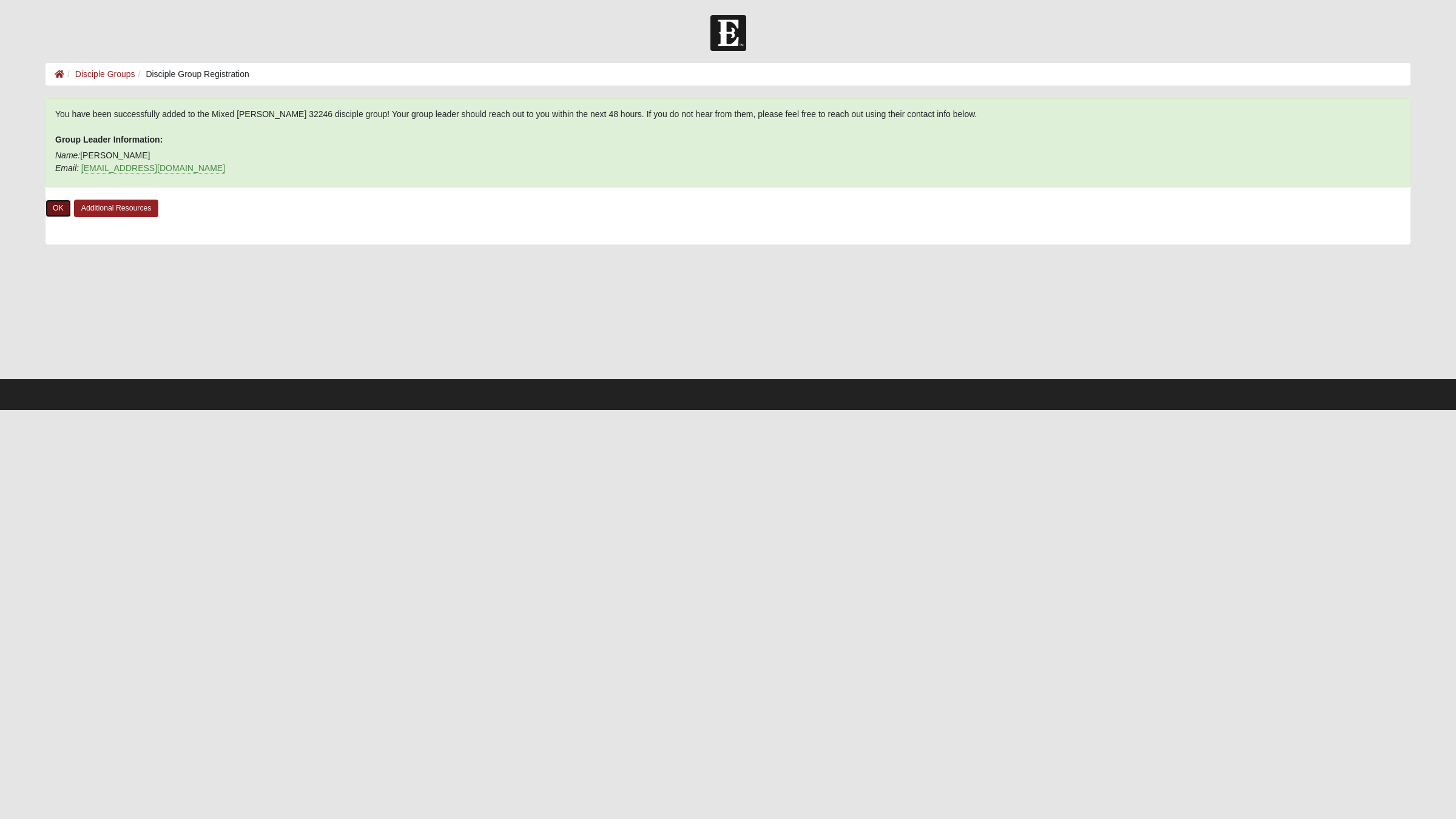
click at [59, 209] on link "OK" at bounding box center [58, 209] width 26 height 17
